Goal: Use online tool/utility: Utilize a website feature to perform a specific function

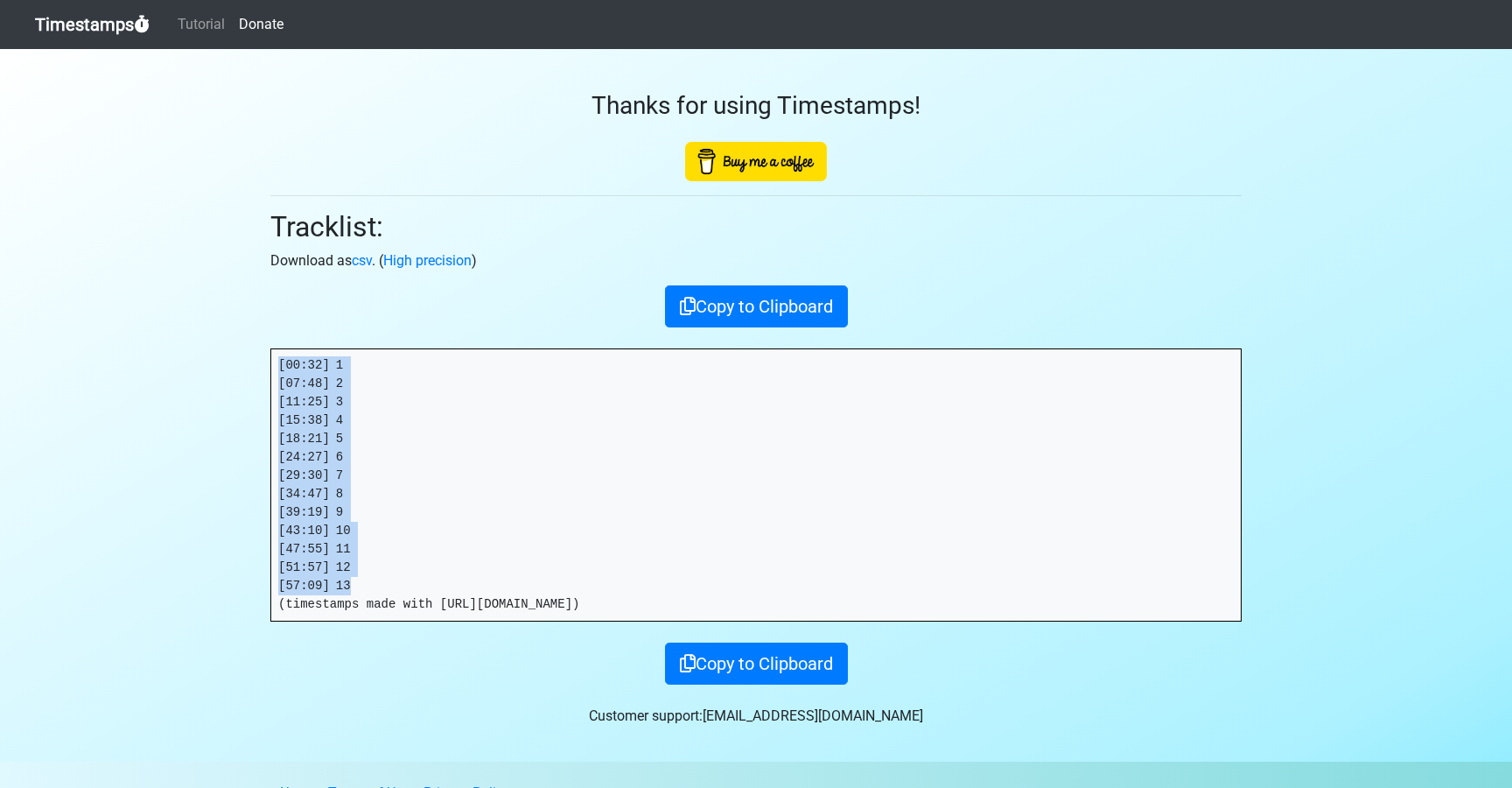
click at [80, 20] on link "Timestamps" at bounding box center [92, 25] width 115 height 35
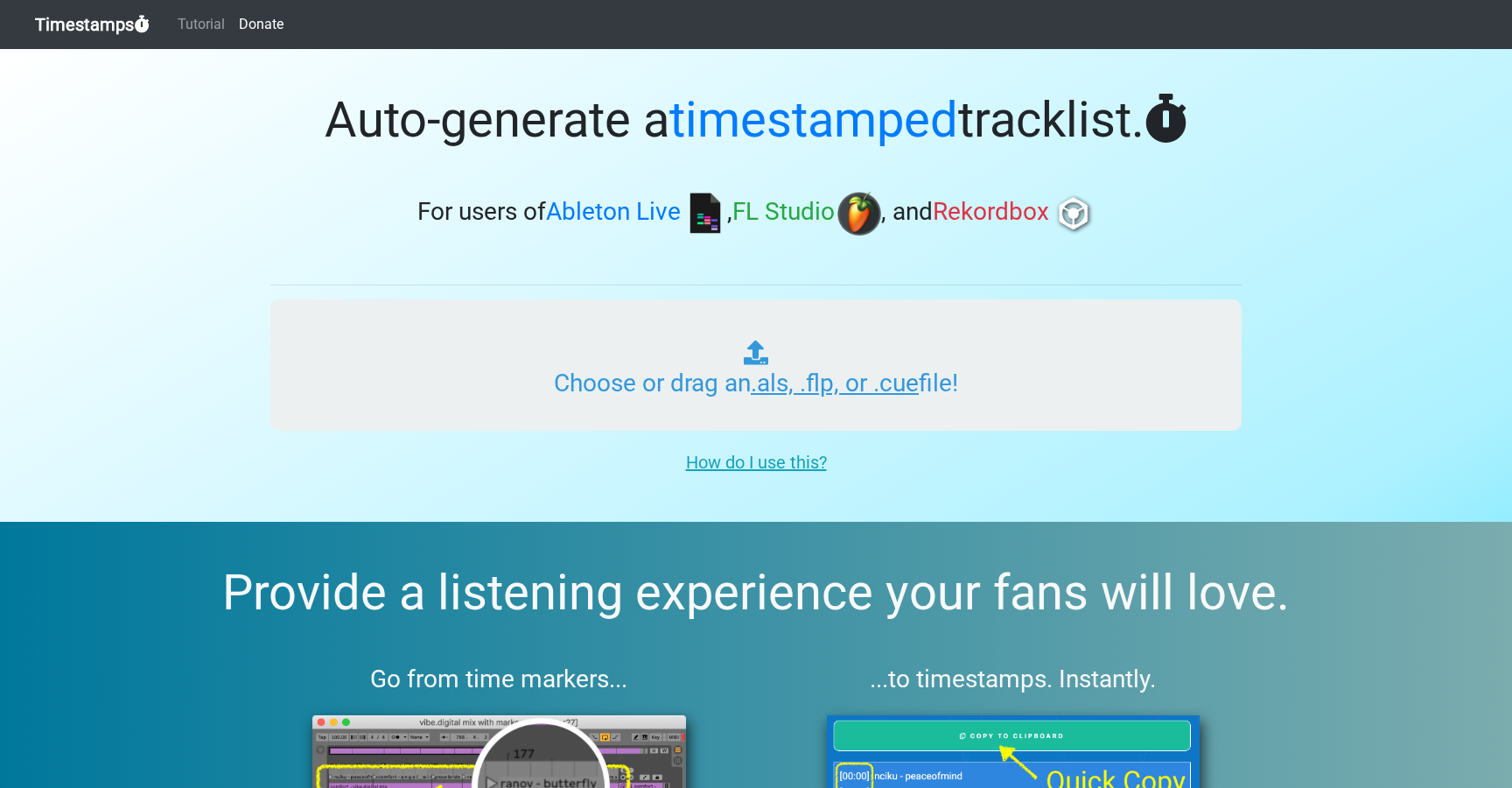
type input "C:\fakepath\DIALEKT RADIO #299 (WORLDWIDE).als"
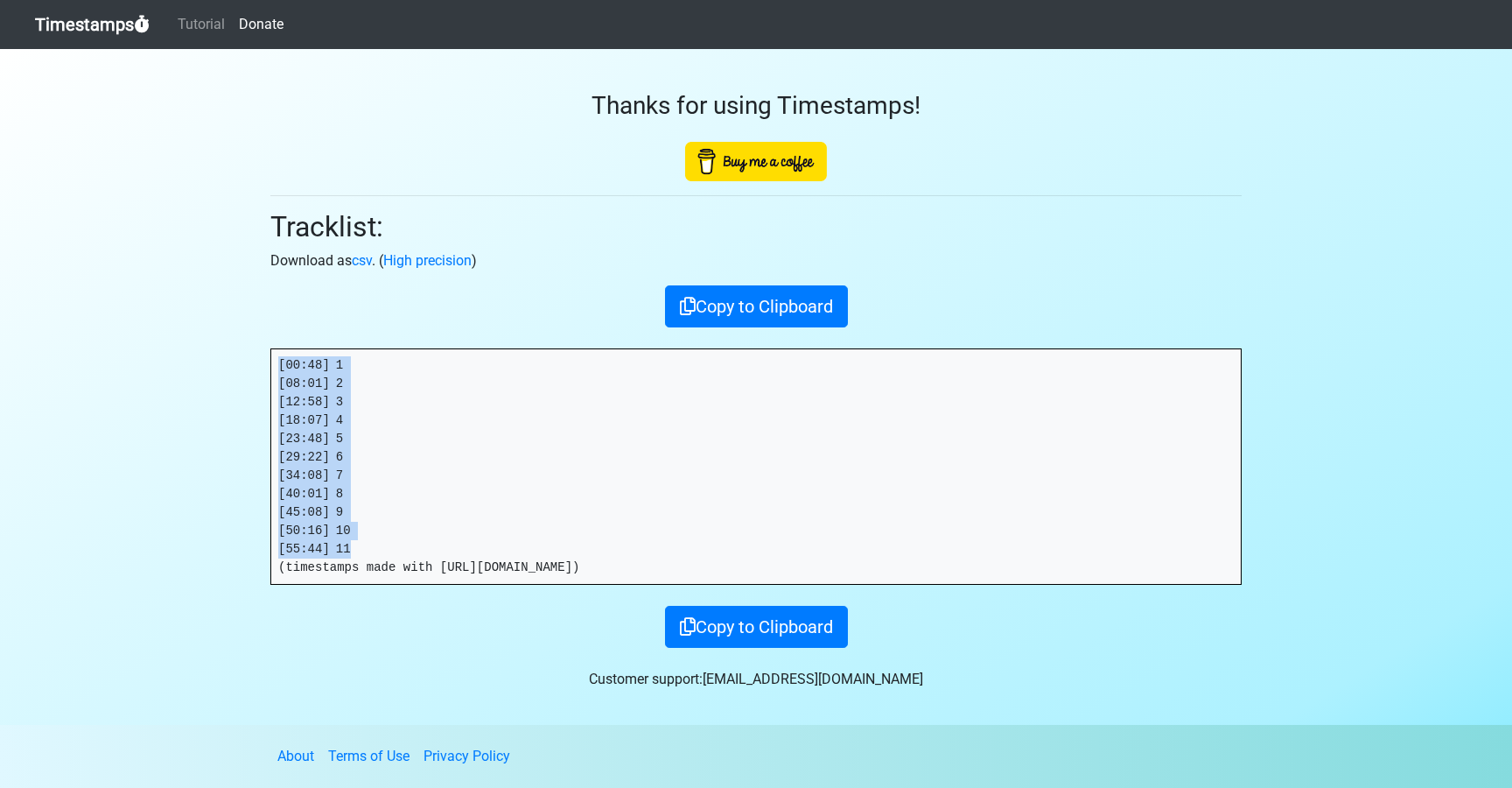
drag, startPoint x: 358, startPoint y: 548, endPoint x: 268, endPoint y: 369, distance: 200.4
click at [268, 369] on div "Thanks for using Timestamps! Tracklist: Download as csv . ( High precision ) Co…" at bounding box center [756, 348] width 998 height 599
copy pre "[00:48] 1 [08:01] 2 [12:58] 3 [18:07] 4 [23:48] 5 [29:22] 6 [34:08] 7 [40:01] 8…"
